Goal: Information Seeking & Learning: Understand process/instructions

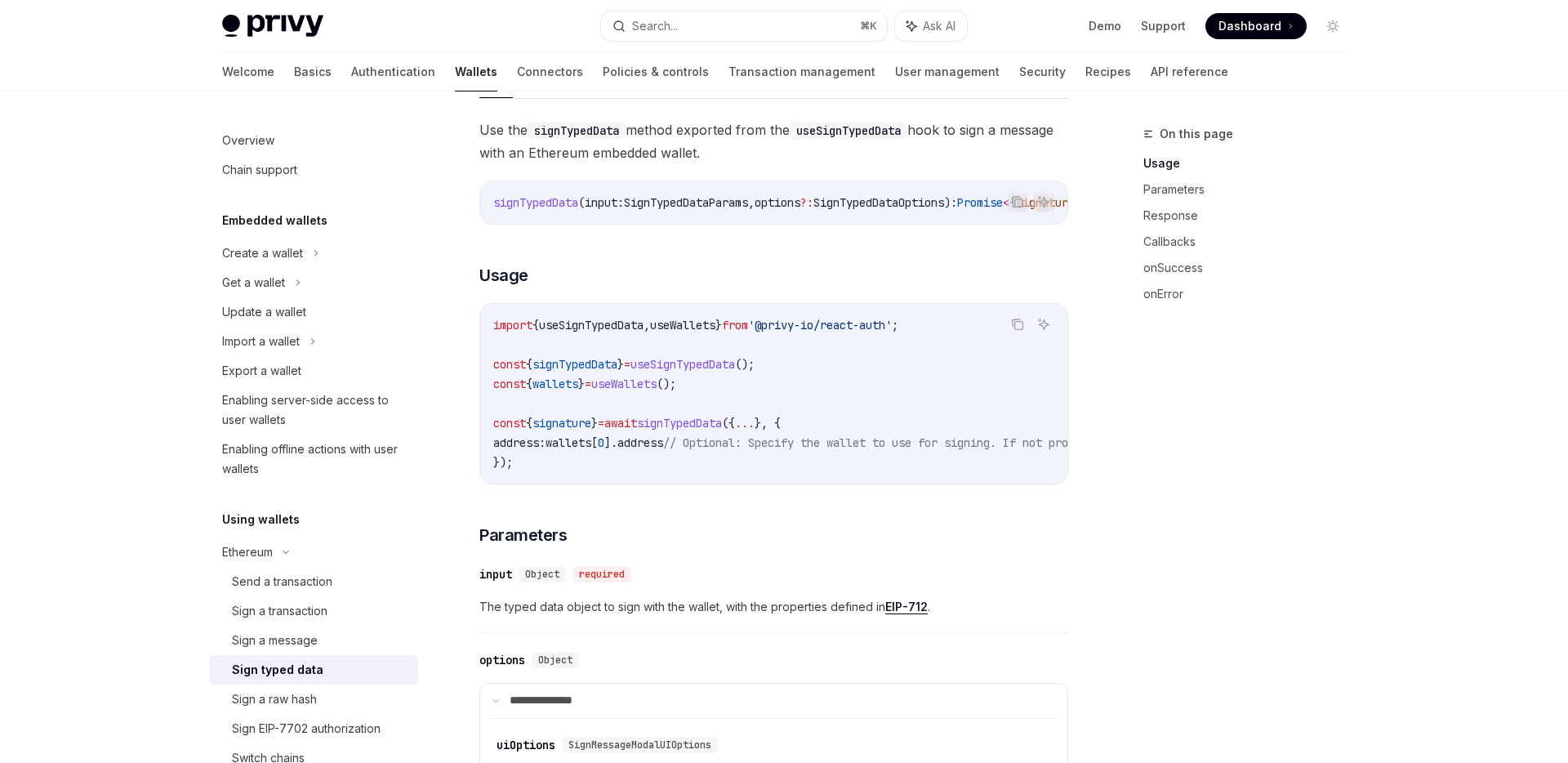
scroll to position [156, 0]
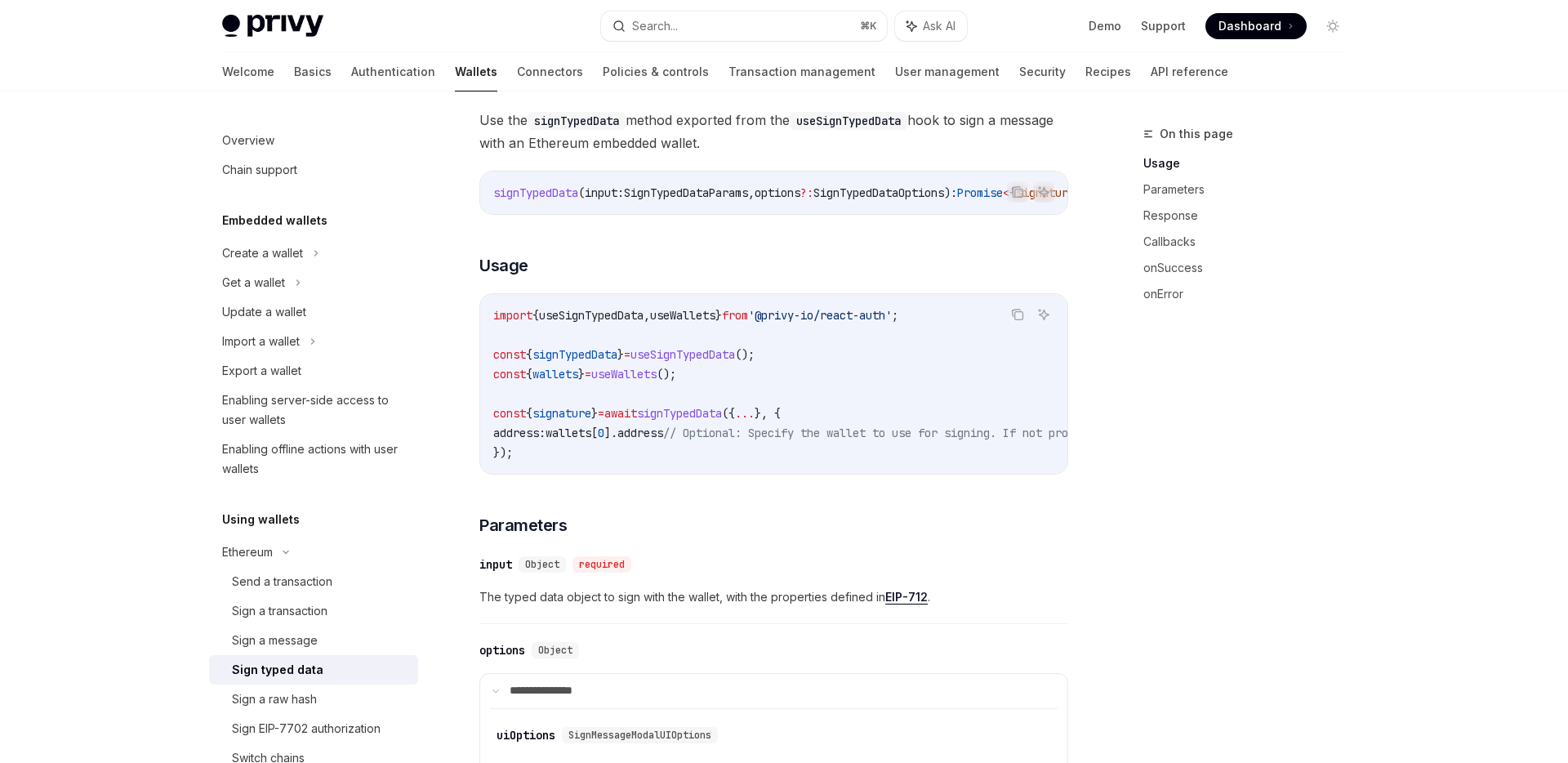
click at [735, 362] on span "useSignTypedData" at bounding box center [683, 354] width 105 height 14
copy span "useSignTypedData"
click at [860, 394] on code "import { useSignTypedData , useWallets } from '@privy-io/react-auth' ; const { …" at bounding box center [921, 383] width 856 height 157
click at [588, 437] on span "wallets" at bounding box center [568, 432] width 46 height 14
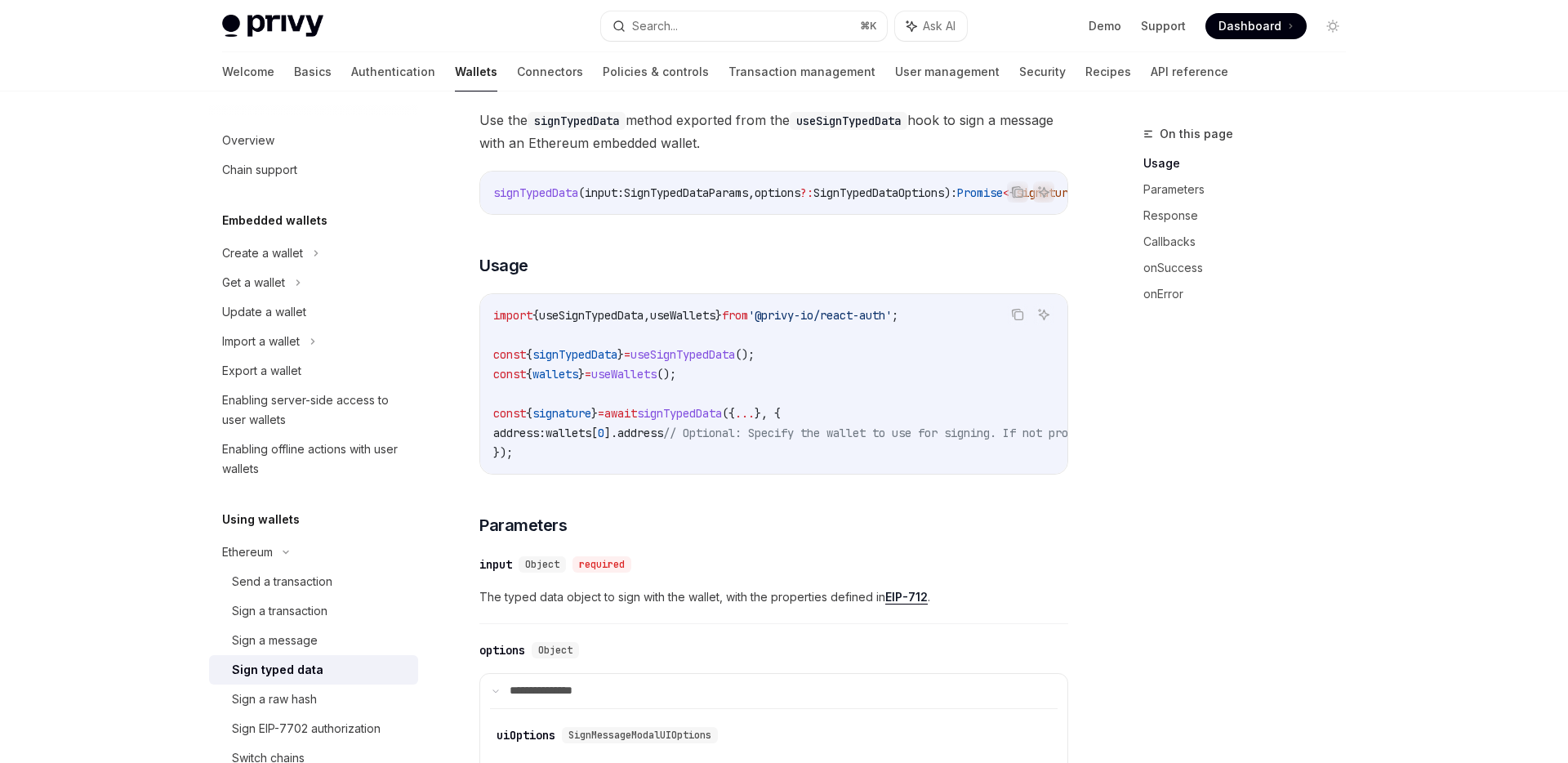
click at [588, 437] on span "wallets" at bounding box center [568, 432] width 46 height 14
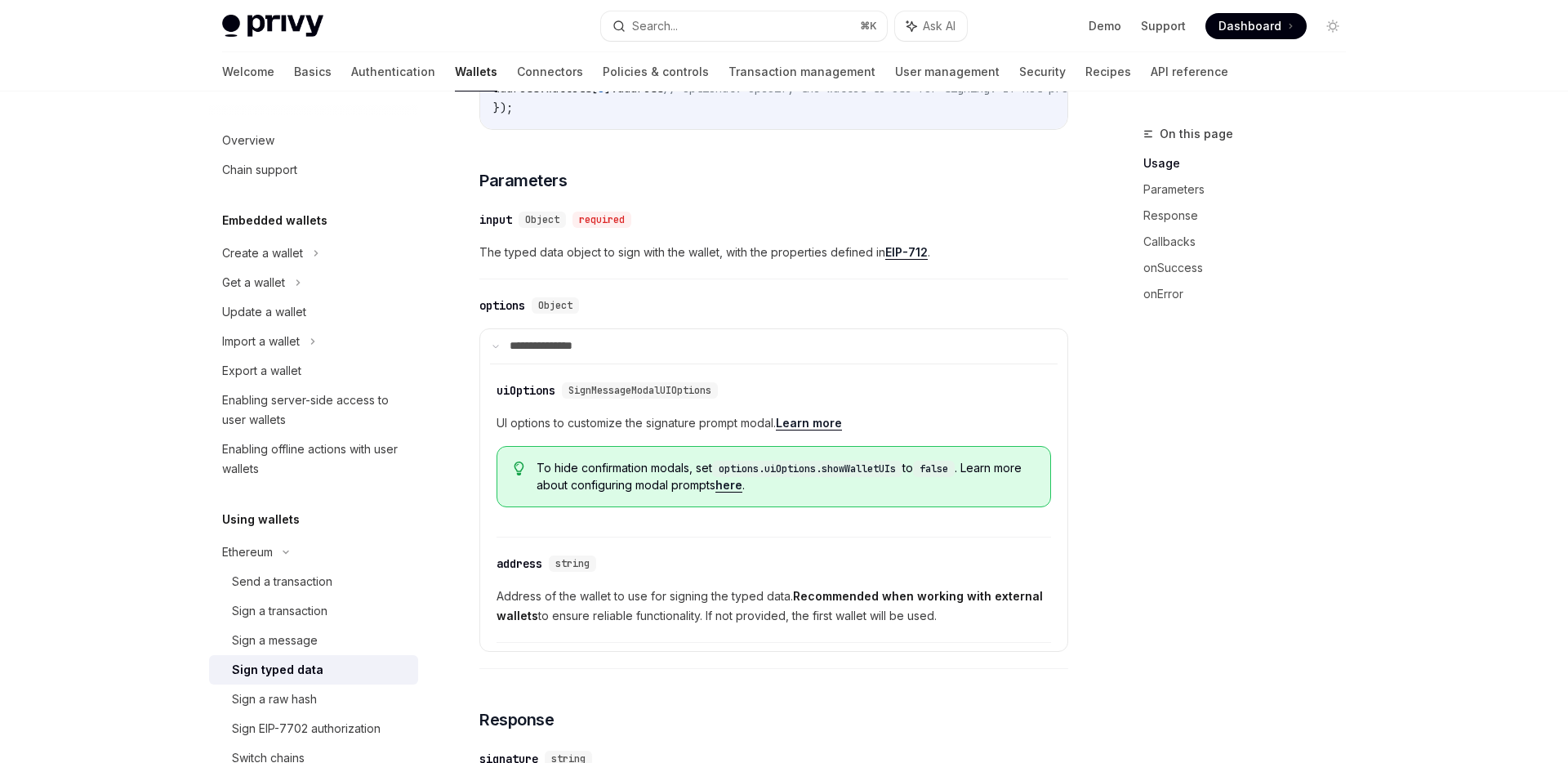
scroll to position [521, 0]
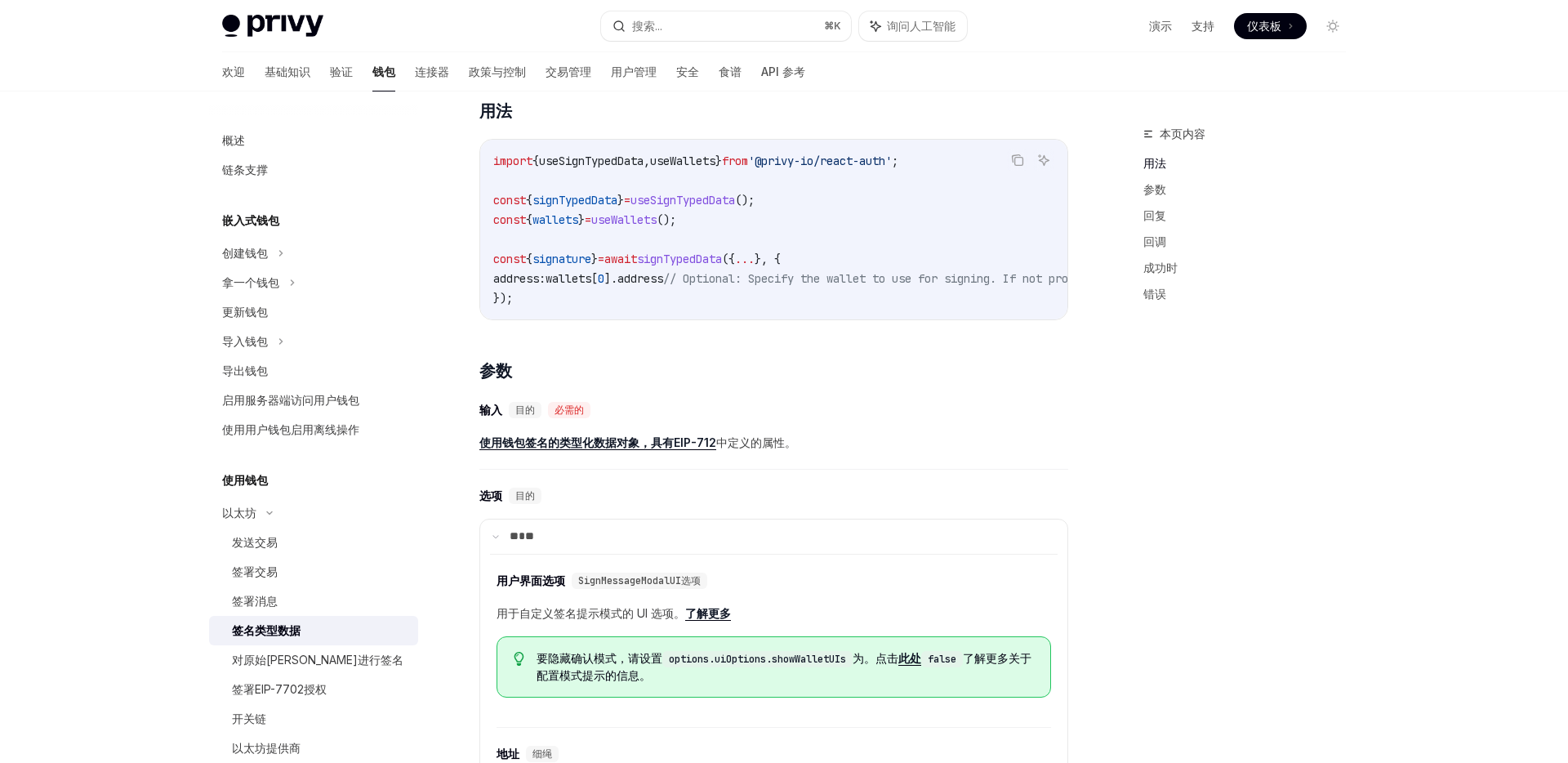
type textarea "*"
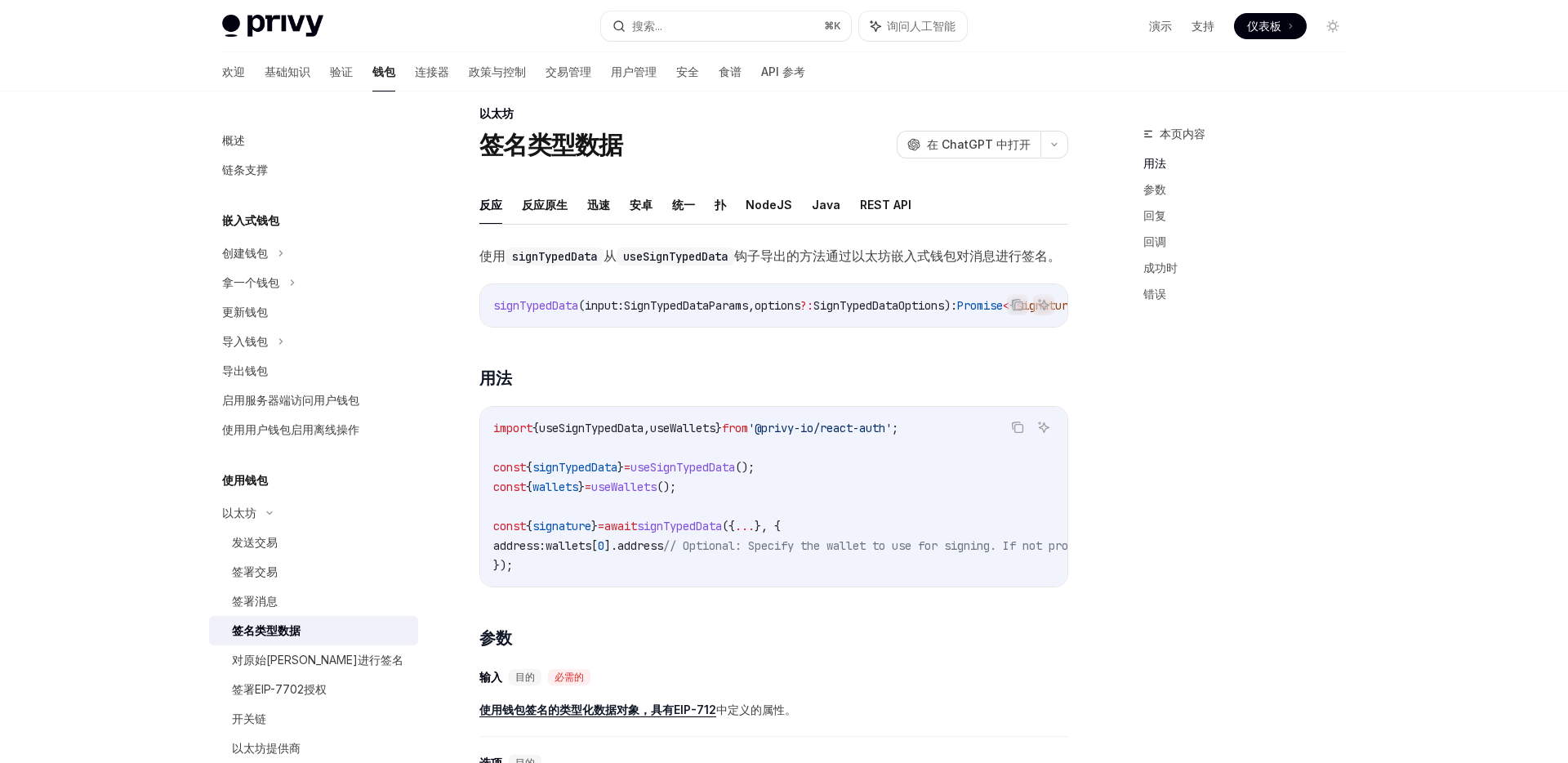
scroll to position [0, 0]
